Goal: Task Accomplishment & Management: Use online tool/utility

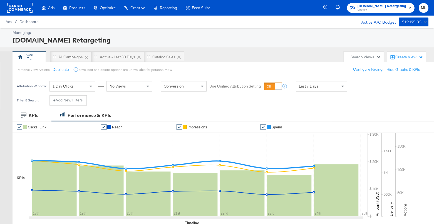
click at [372, 9] on span "DirecTV" at bounding box center [382, 10] width 49 height 4
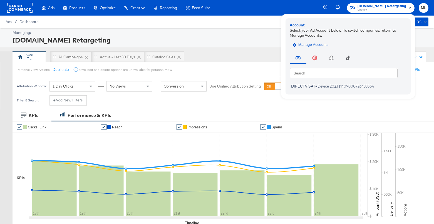
click at [308, 43] on span "Manage Accounts" at bounding box center [311, 45] width 35 height 6
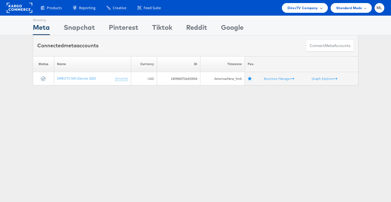
click at [312, 9] on span "DirecTV Company" at bounding box center [302, 8] width 30 height 6
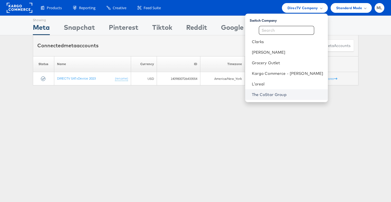
click at [279, 92] on link "The CoStar Group" at bounding box center [287, 95] width 71 height 6
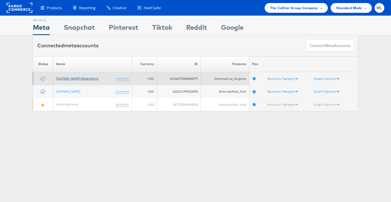
click at [82, 78] on link "[DOMAIN_NAME] Retargeting" at bounding box center [77, 78] width 42 height 4
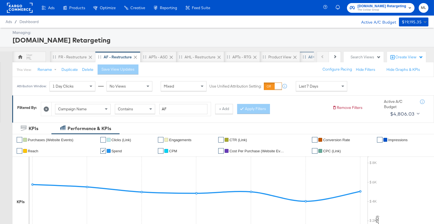
click at [308, 56] on div "All Campaigns" at bounding box center [320, 57] width 24 height 5
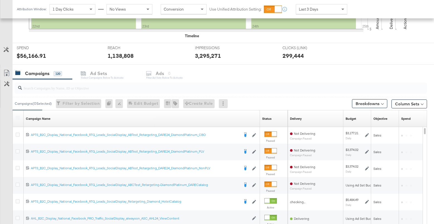
scroll to position [187, 0]
click at [48, 84] on input "search" at bounding box center [206, 85] width 368 height 11
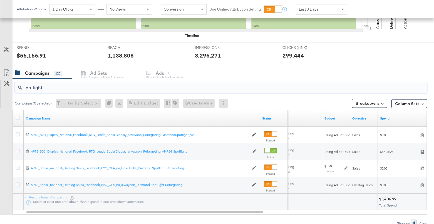
type input "spotlight"
click at [316, 9] on span "Last 3 Days" at bounding box center [308, 9] width 19 height 5
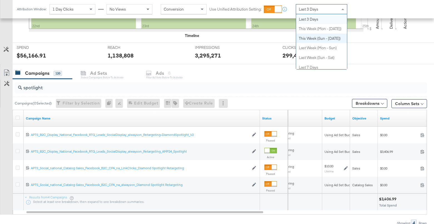
scroll to position [0, 0]
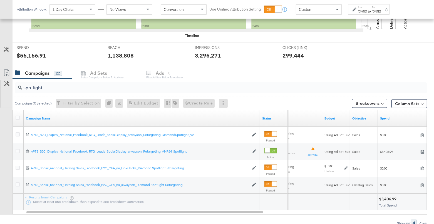
click at [372, 9] on strong "to" at bounding box center [369, 11] width 5 height 4
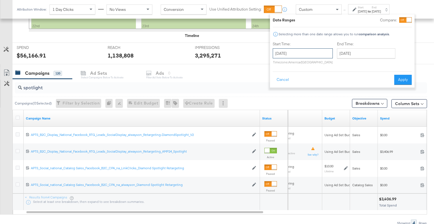
click at [301, 52] on input "August 25th 2025" at bounding box center [303, 53] width 60 height 10
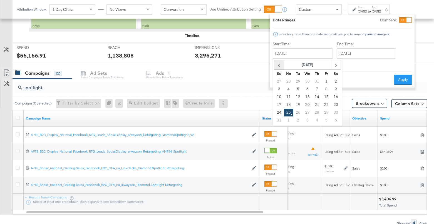
click at [279, 62] on span "‹" at bounding box center [279, 65] width 9 height 8
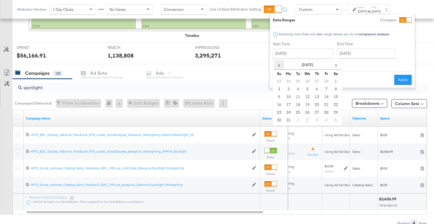
click at [279, 62] on span "‹" at bounding box center [279, 65] width 9 height 8
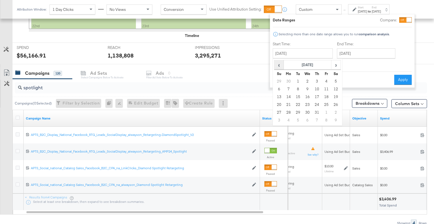
click at [279, 62] on span "‹" at bounding box center [279, 65] width 9 height 8
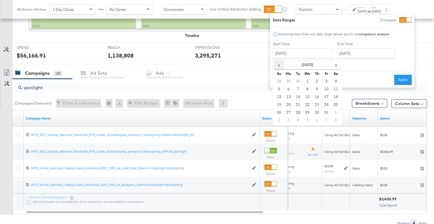
click at [279, 62] on span "‹" at bounding box center [279, 65] width 9 height 8
click at [290, 79] on td "1" at bounding box center [288, 82] width 9 height 8
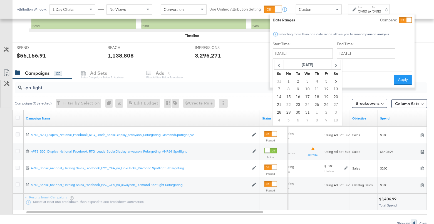
type input "January 1st 2024"
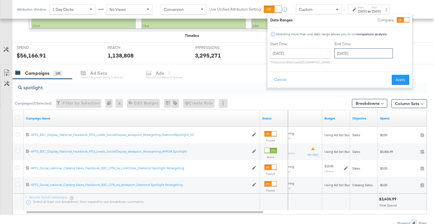
click at [352, 53] on input "August 25th 2025" at bounding box center [364, 53] width 58 height 10
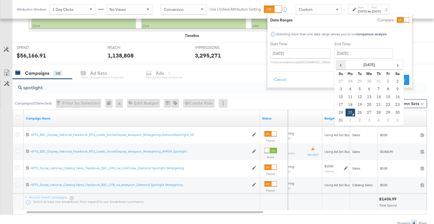
click at [342, 66] on span "‹" at bounding box center [340, 65] width 9 height 8
click at [343, 66] on span "‹" at bounding box center [340, 65] width 9 height 8
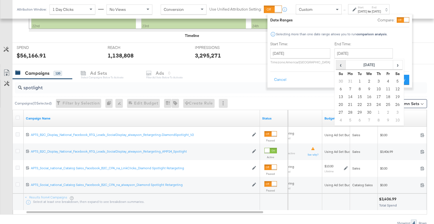
click at [343, 66] on span "‹" at bounding box center [340, 65] width 9 height 8
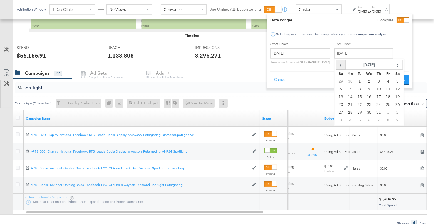
click at [343, 66] on span "‹" at bounding box center [340, 65] width 9 height 8
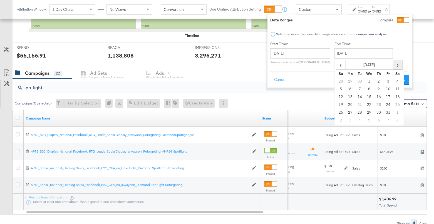
click at [396, 66] on span "›" at bounding box center [397, 65] width 9 height 8
click at [341, 118] on td "30" at bounding box center [340, 121] width 9 height 8
type input "June 30th 2024"
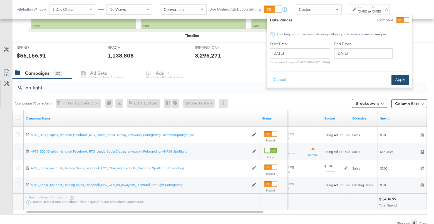
click at [398, 77] on button "Apply" at bounding box center [401, 80] width 18 height 10
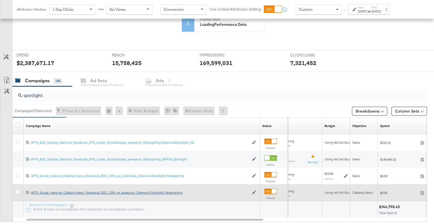
scroll to position [141, 0]
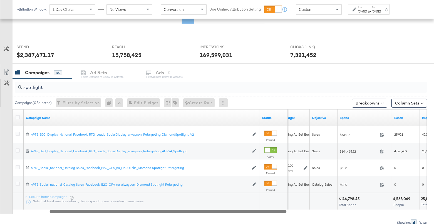
drag, startPoint x: 155, startPoint y: 210, endPoint x: 177, endPoint y: 214, distance: 22.4
click at [177, 214] on div "spotlight Campaigns ( 0 Selected) Filter by Selection Filter 0 campaigns 0 Rena…" at bounding box center [213, 152] width 427 height 148
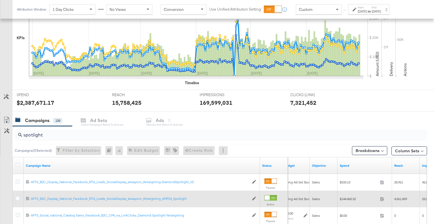
scroll to position [187, 0]
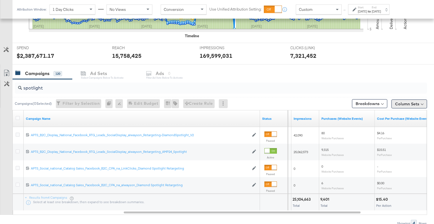
click at [401, 103] on button "Column Sets" at bounding box center [410, 104] width 36 height 9
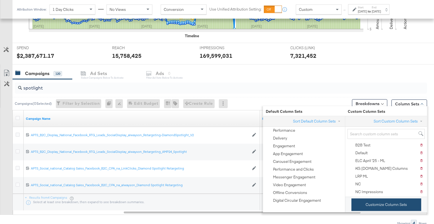
click at [375, 204] on button "Customize Column Sets" at bounding box center [387, 205] width 70 height 13
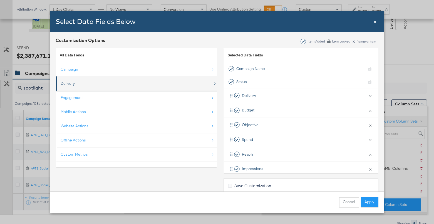
click at [118, 81] on div "Delivery" at bounding box center [137, 83] width 152 height 11
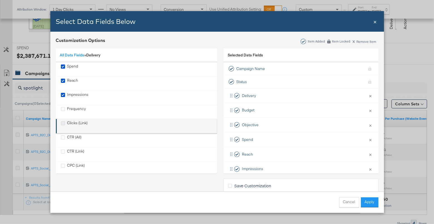
click at [63, 122] on icon "Clicks (Link)" at bounding box center [63, 123] width 4 height 4
click at [0, 0] on input "Clicks (Link)" at bounding box center [0, 0] width 0 height 0
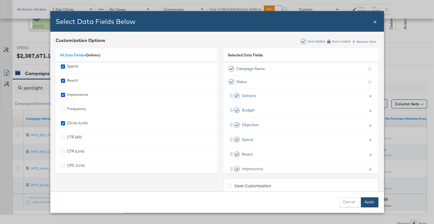
click at [368, 201] on button "Apply" at bounding box center [370, 202] width 18 height 10
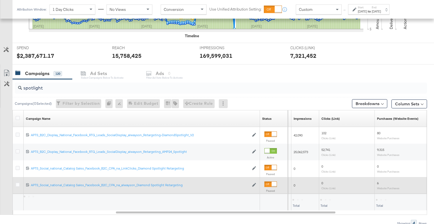
scroll to position [180, 0]
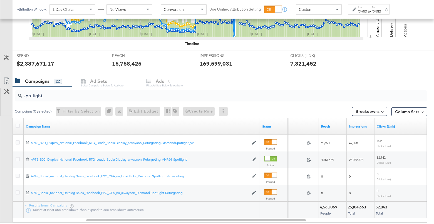
click at [377, 9] on div "Start: Jan 1st 2024 to End: Jun 30th 2024" at bounding box center [369, 10] width 23 height 8
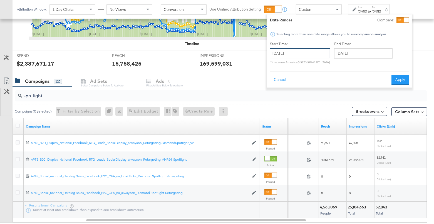
click at [297, 50] on input "January 1st 2024" at bounding box center [300, 53] width 60 height 10
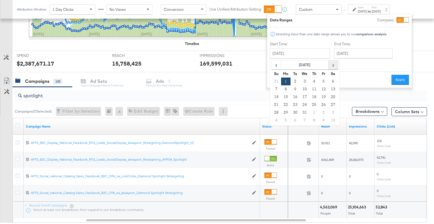
click at [332, 65] on span "›" at bounding box center [333, 65] width 9 height 8
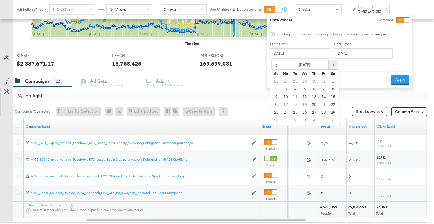
click at [332, 65] on span "›" at bounding box center [333, 65] width 9 height 8
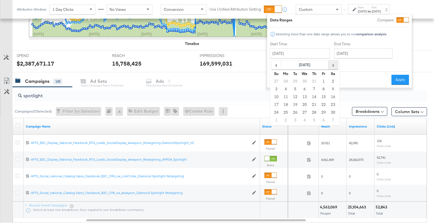
click at [332, 65] on span "›" at bounding box center [333, 65] width 9 height 8
drag, startPoint x: 303, startPoint y: 81, endPoint x: 326, endPoint y: 68, distance: 25.7
click at [304, 81] on td "1" at bounding box center [304, 82] width 9 height 8
type input "January 1st 2025"
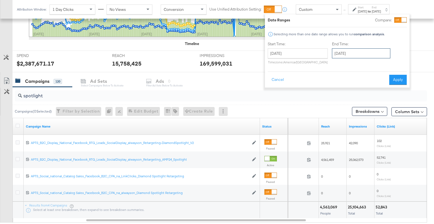
click at [342, 55] on input "January 1st 2025" at bounding box center [361, 53] width 58 height 10
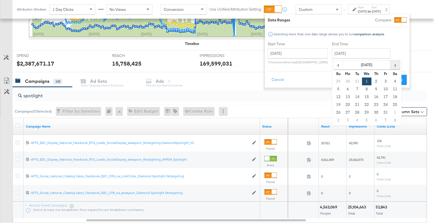
click at [391, 66] on span "›" at bounding box center [395, 65] width 9 height 8
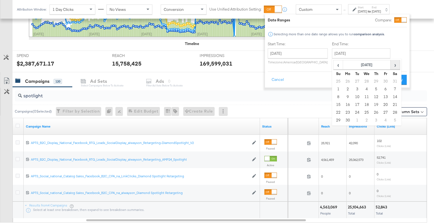
click at [391, 66] on span "›" at bounding box center [395, 65] width 9 height 8
drag, startPoint x: 337, startPoint y: 65, endPoint x: 340, endPoint y: 74, distance: 9.1
click at [337, 66] on span "‹" at bounding box center [338, 65] width 9 height 8
drag, startPoint x: 350, startPoint y: 119, endPoint x: 372, endPoint y: 107, distance: 25.3
click at [351, 118] on tr "29 30 1 2 3 4 5" at bounding box center [367, 121] width 66 height 8
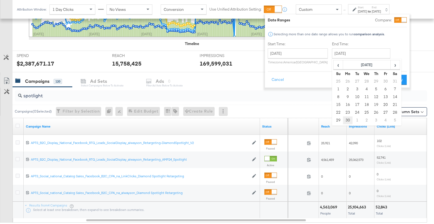
click at [345, 118] on td "30" at bounding box center [347, 121] width 9 height 8
type input "June 30th 2025"
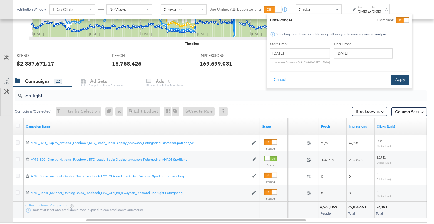
click at [398, 81] on button "Apply" at bounding box center [401, 80] width 18 height 10
